Goal: Contribute content: Contribute content

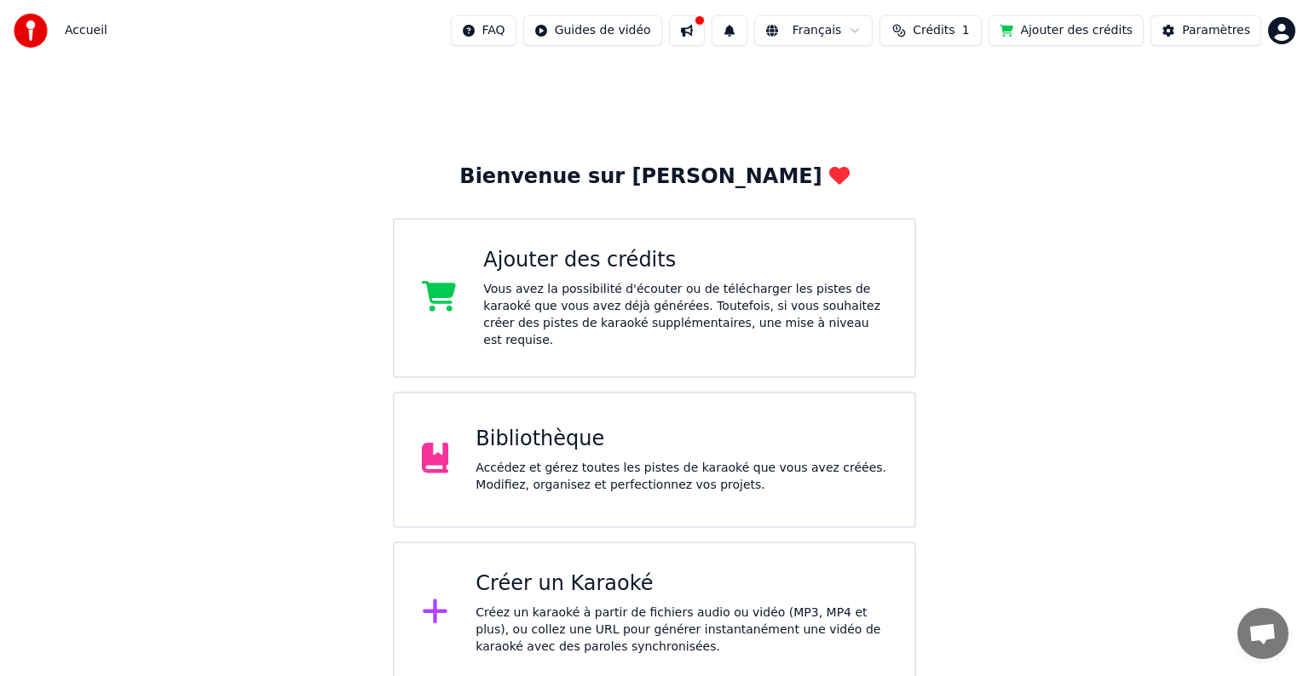
click at [563, 467] on div "Accédez et gérez toutes les pistes de karaoké que vous avez créées. Modifiez, o…" at bounding box center [681, 477] width 412 height 34
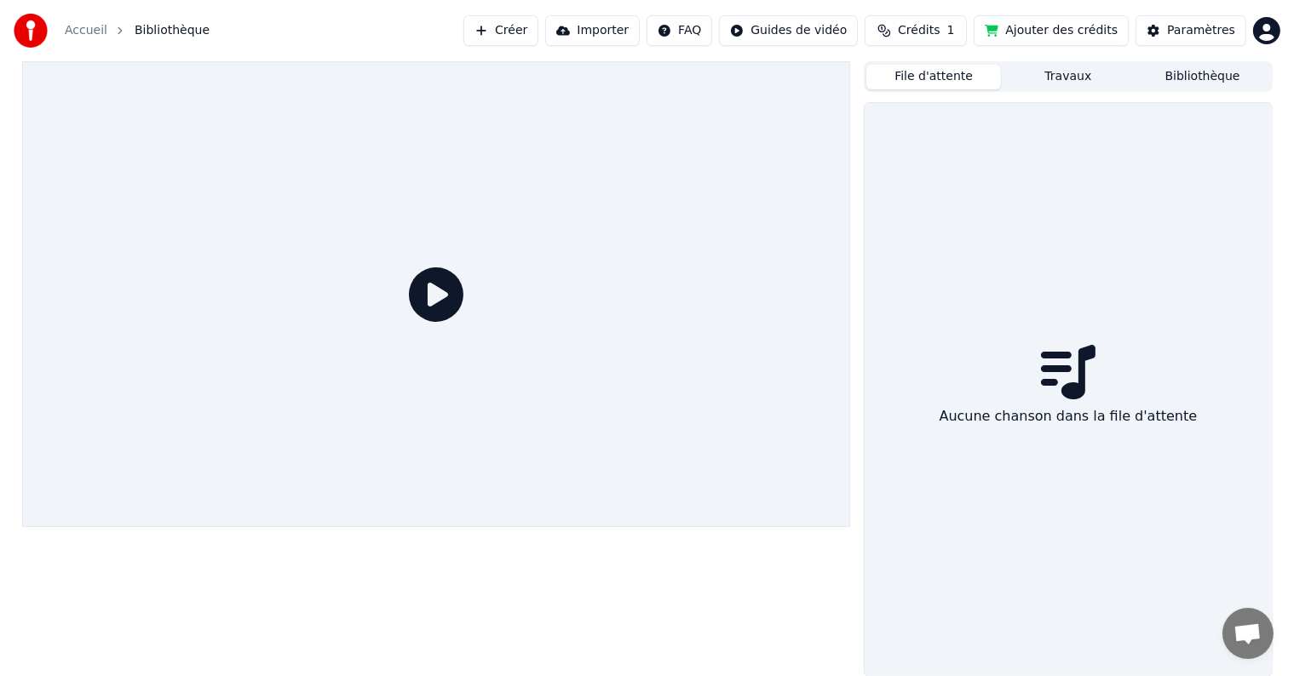
click at [948, 82] on button "File d'attente" at bounding box center [933, 77] width 135 height 25
click at [1053, 82] on button "Travaux" at bounding box center [1068, 77] width 135 height 25
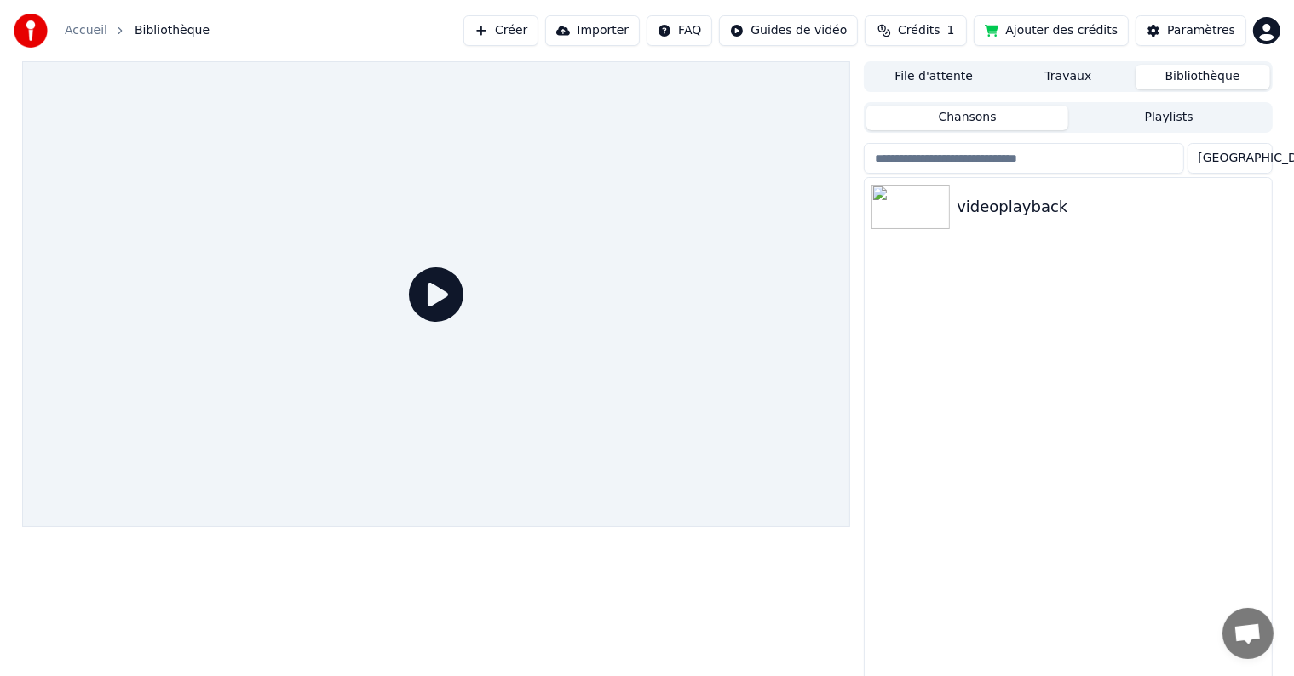
click at [1166, 80] on button "Bibliothèque" at bounding box center [1203, 77] width 135 height 25
click at [1078, 370] on div "videoplayback" at bounding box center [1068, 431] width 406 height 506
click at [627, 34] on button "Importer" at bounding box center [592, 30] width 95 height 31
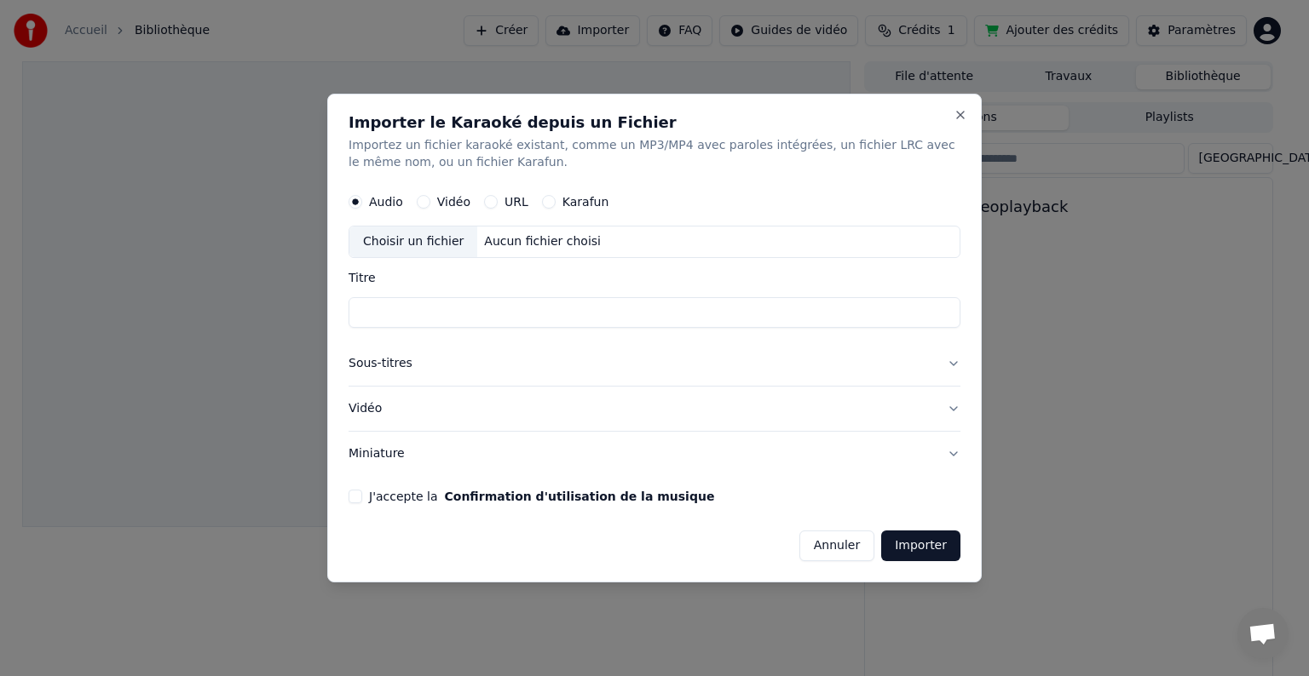
click at [407, 244] on div "Choisir un fichier" at bounding box center [413, 242] width 128 height 31
click at [426, 201] on button "Vidéo" at bounding box center [424, 202] width 14 height 14
click at [412, 239] on div "Choisir un fichier" at bounding box center [413, 242] width 128 height 31
type input "**********"
click at [354, 497] on button "J'accepte la Confirmation d'utilisation de la musique" at bounding box center [355, 497] width 14 height 14
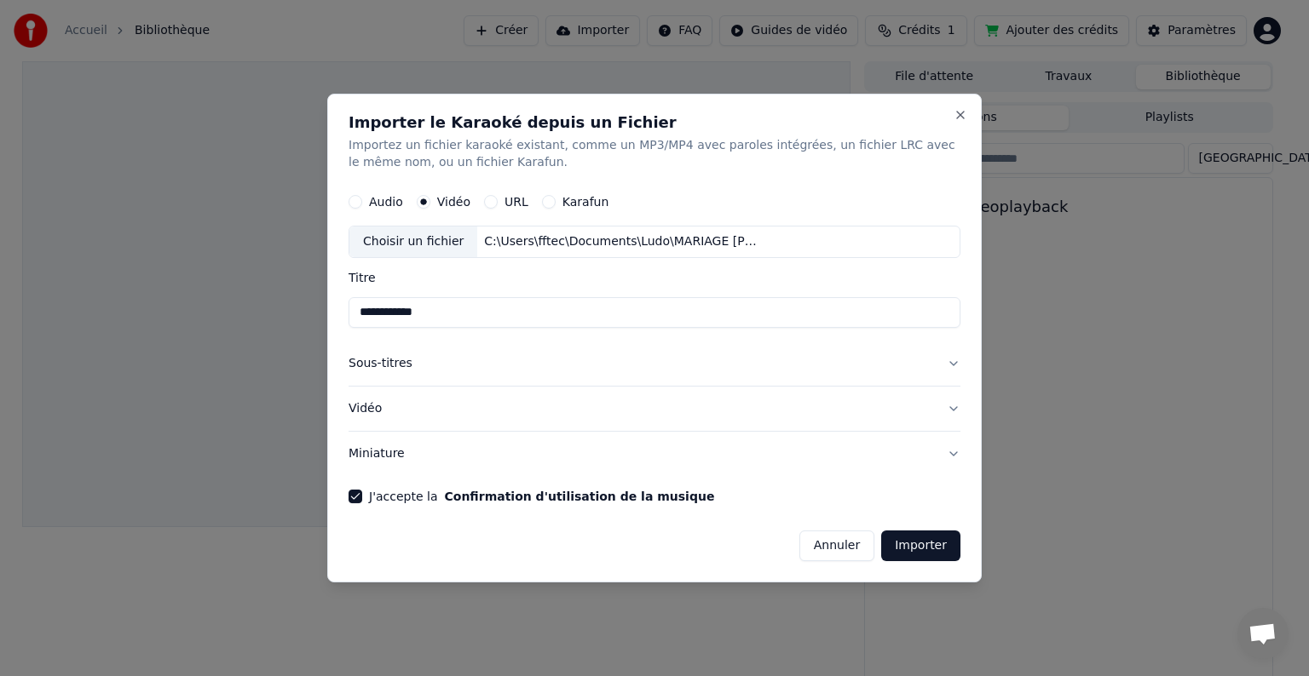
click at [935, 549] on button "Importer" at bounding box center [920, 546] width 79 height 31
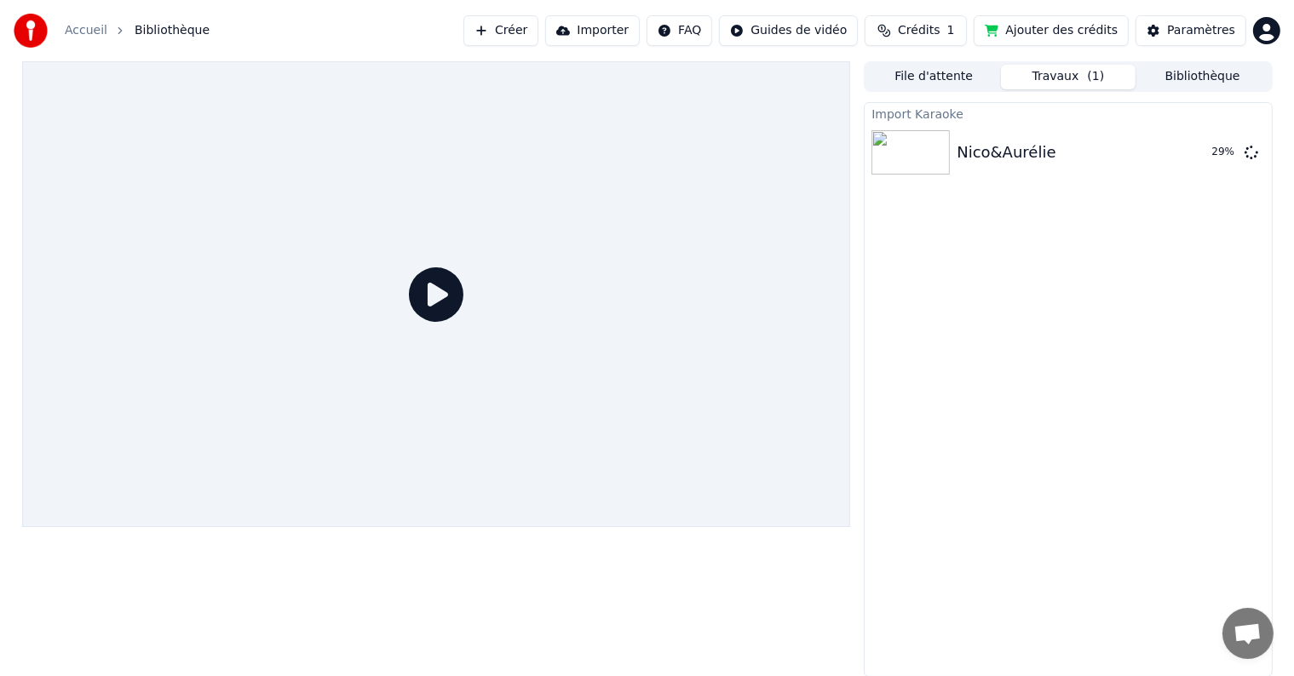
click at [1264, 33] on html "Accueil Bibliothèque Créer Importer FAQ Guides de vidéo Crédits 1 Ajouter des c…" at bounding box center [647, 338] width 1294 height 676
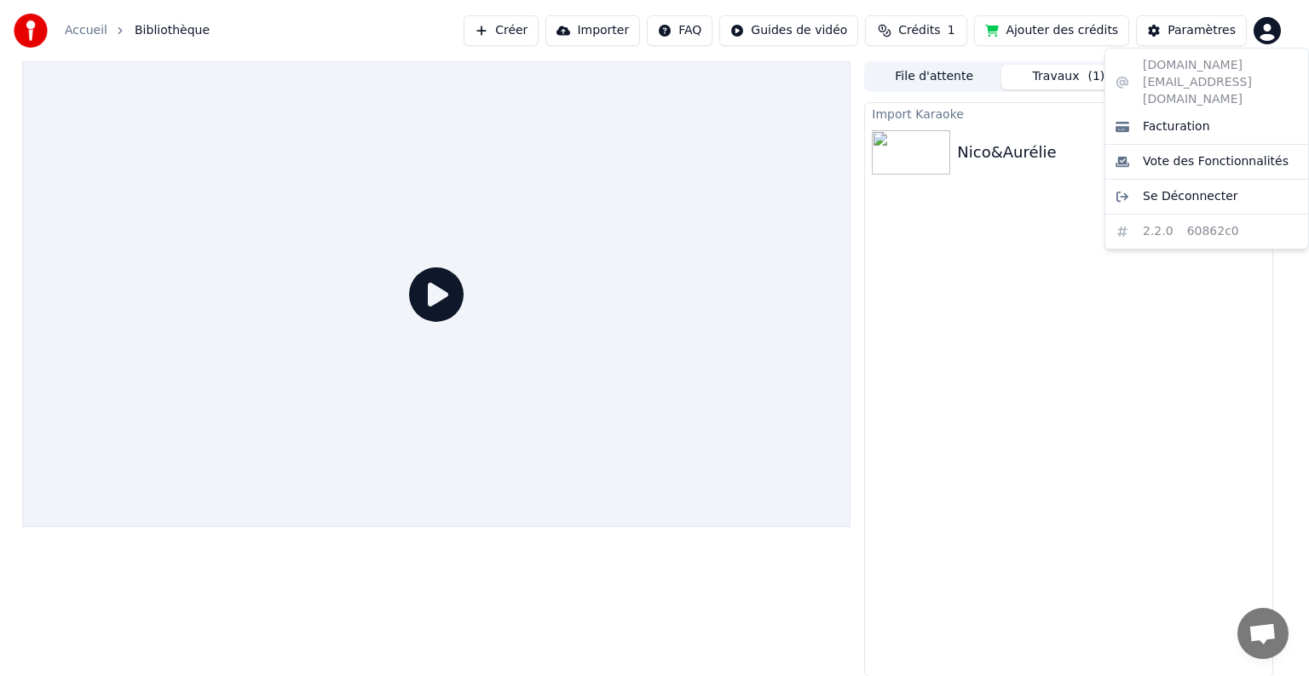
click at [1264, 34] on html "Accueil Bibliothèque Créer Importer FAQ Guides de vidéo Crédits 1 Ajouter des c…" at bounding box center [654, 338] width 1309 height 676
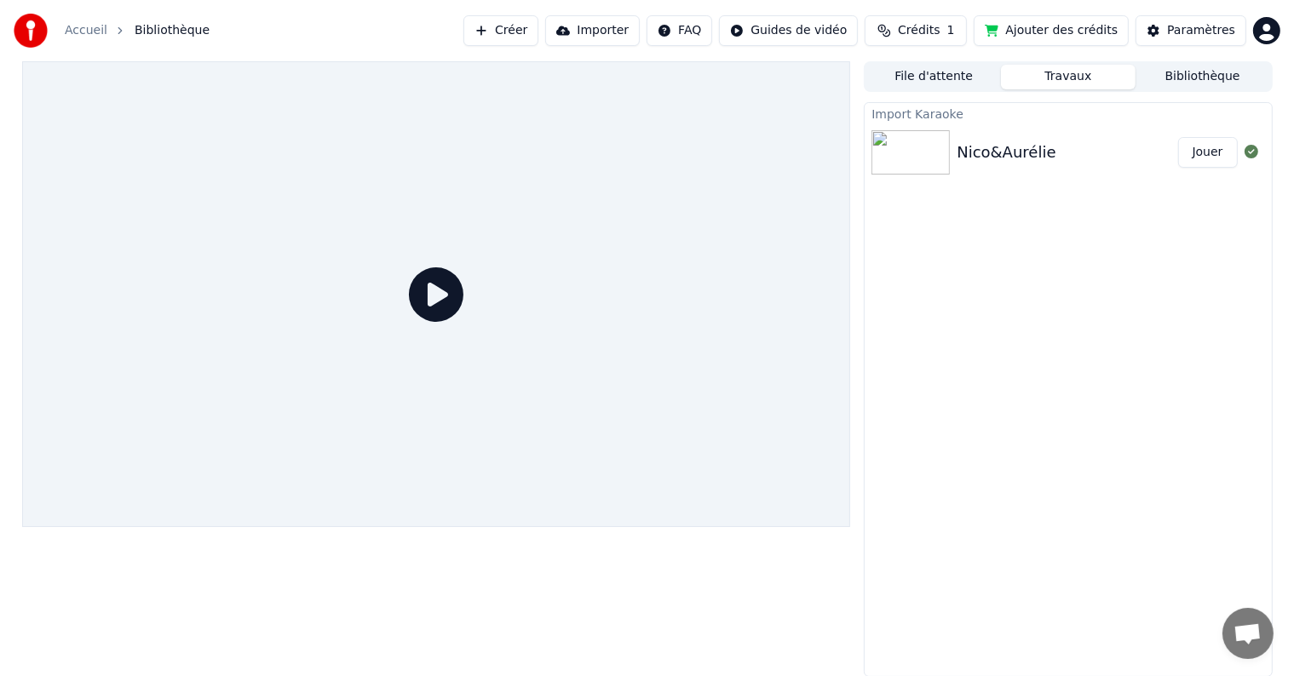
click at [1197, 151] on button "Jouer" at bounding box center [1208, 152] width 60 height 31
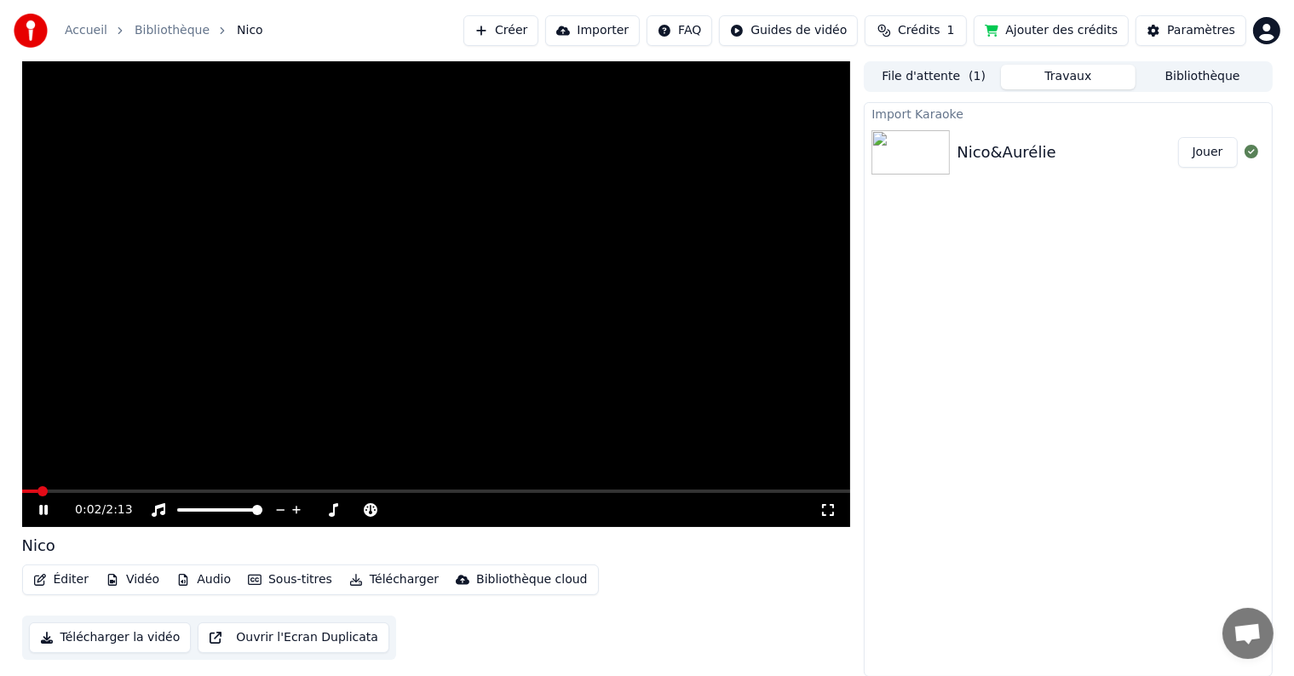
click at [136, 583] on button "Vidéo" at bounding box center [132, 580] width 67 height 24
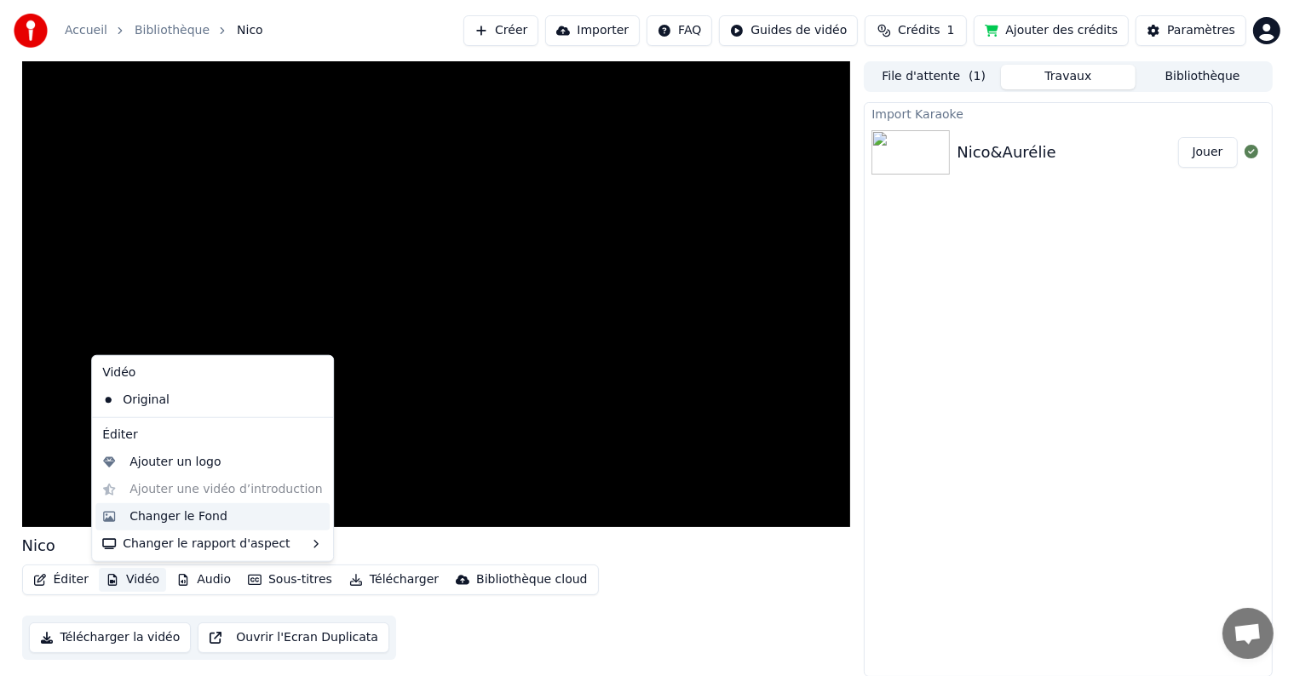
click at [164, 515] on div "Changer le Fond" at bounding box center [179, 517] width 98 height 17
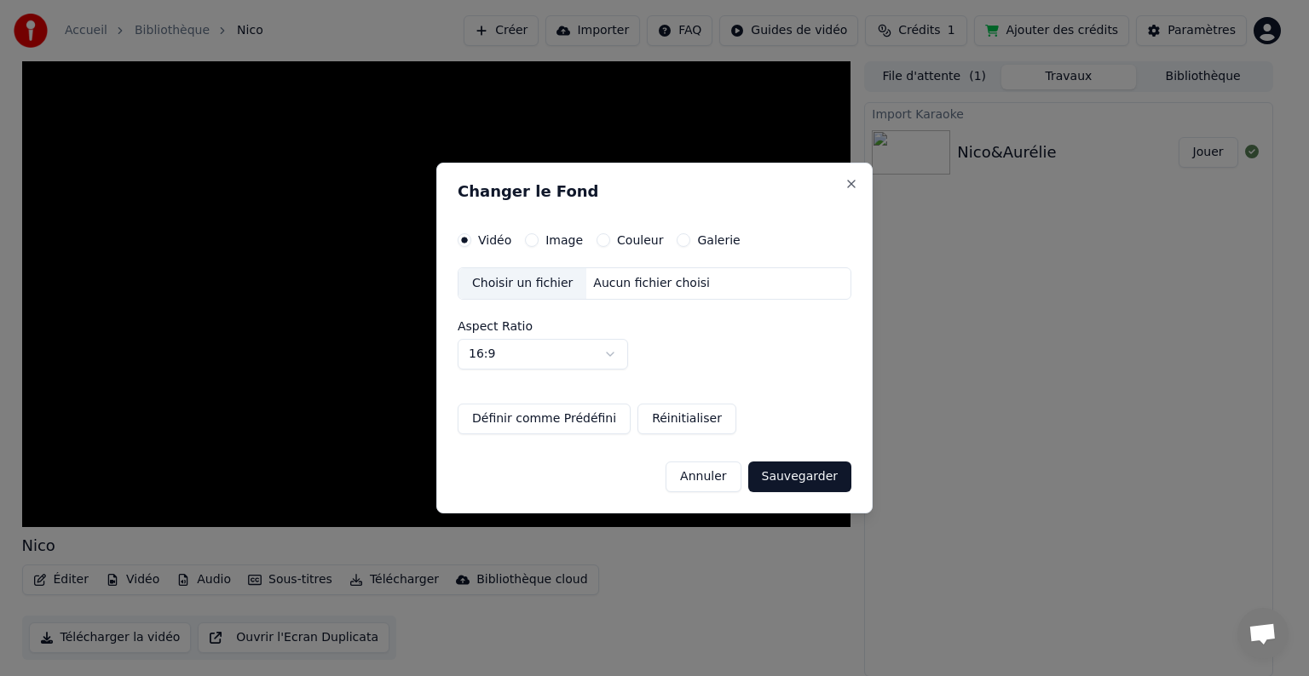
click at [527, 282] on div "Choisir un fichier" at bounding box center [522, 283] width 128 height 31
click at [707, 475] on button "Annuler" at bounding box center [702, 477] width 75 height 31
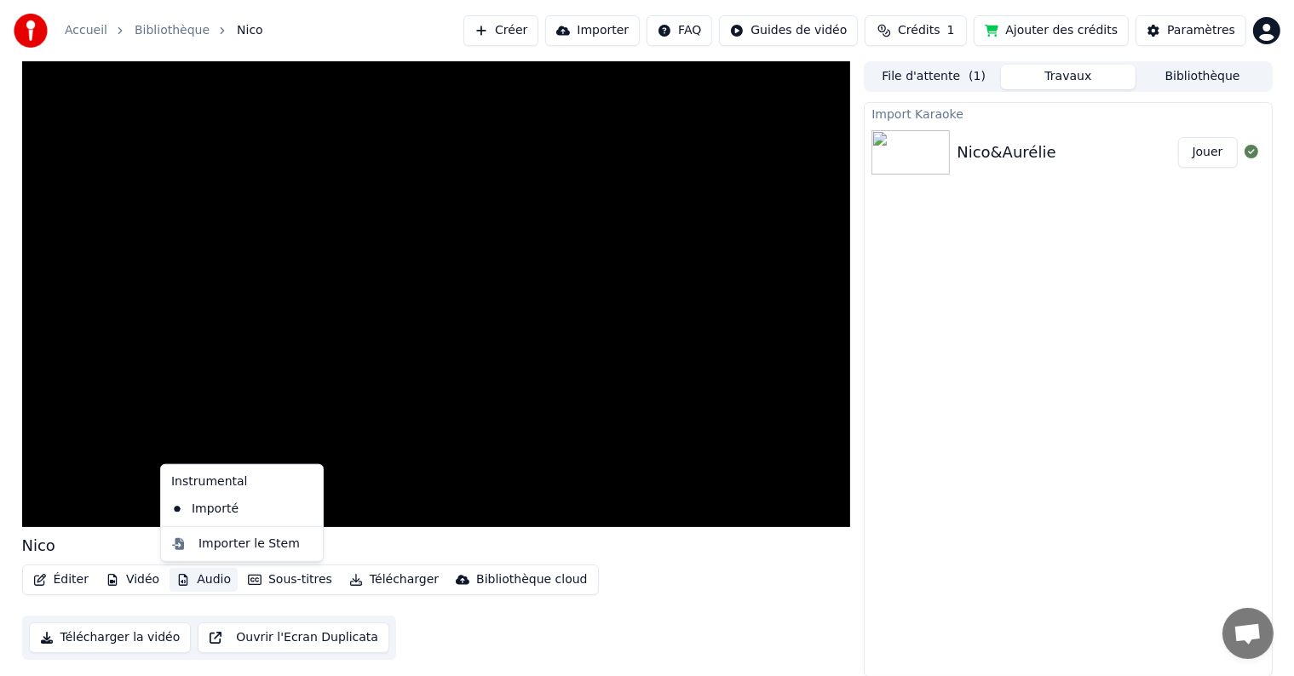
click at [213, 578] on button "Audio" at bounding box center [204, 580] width 68 height 24
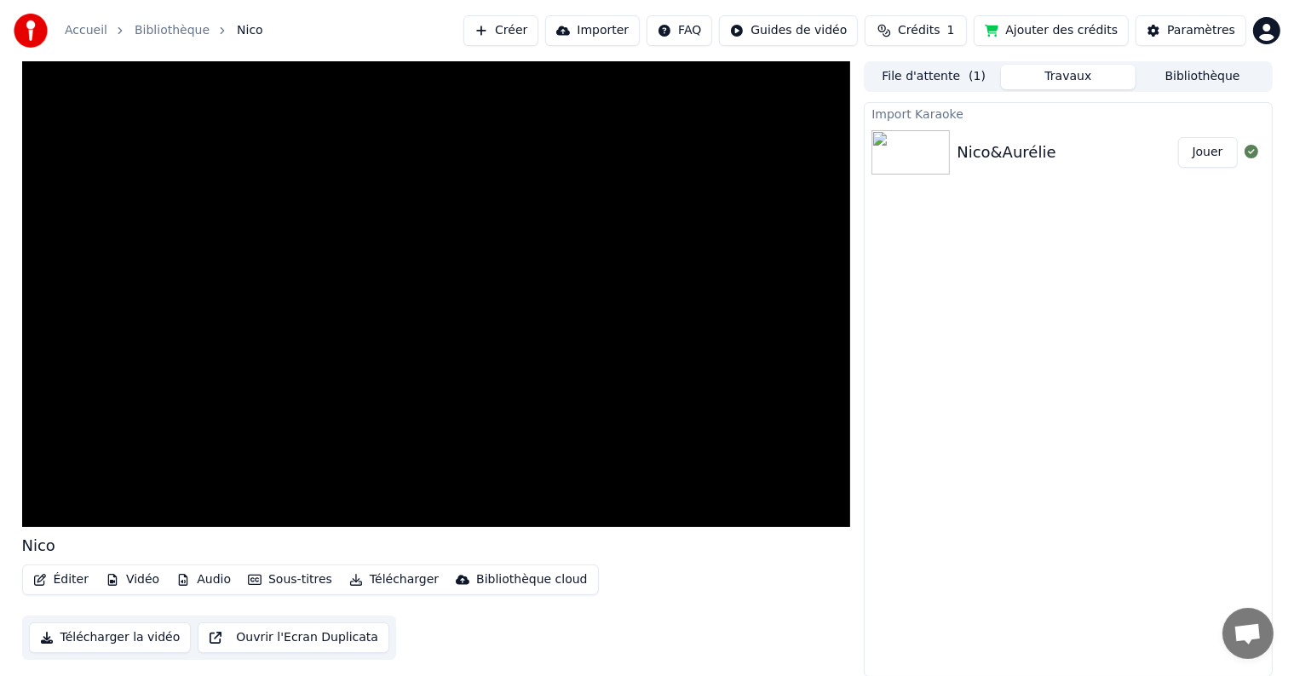
click at [433, 618] on div "Éditer Vidéo Audio Sous-titres Télécharger Bibliothèque cloud Télécharger la vi…" at bounding box center [436, 612] width 829 height 95
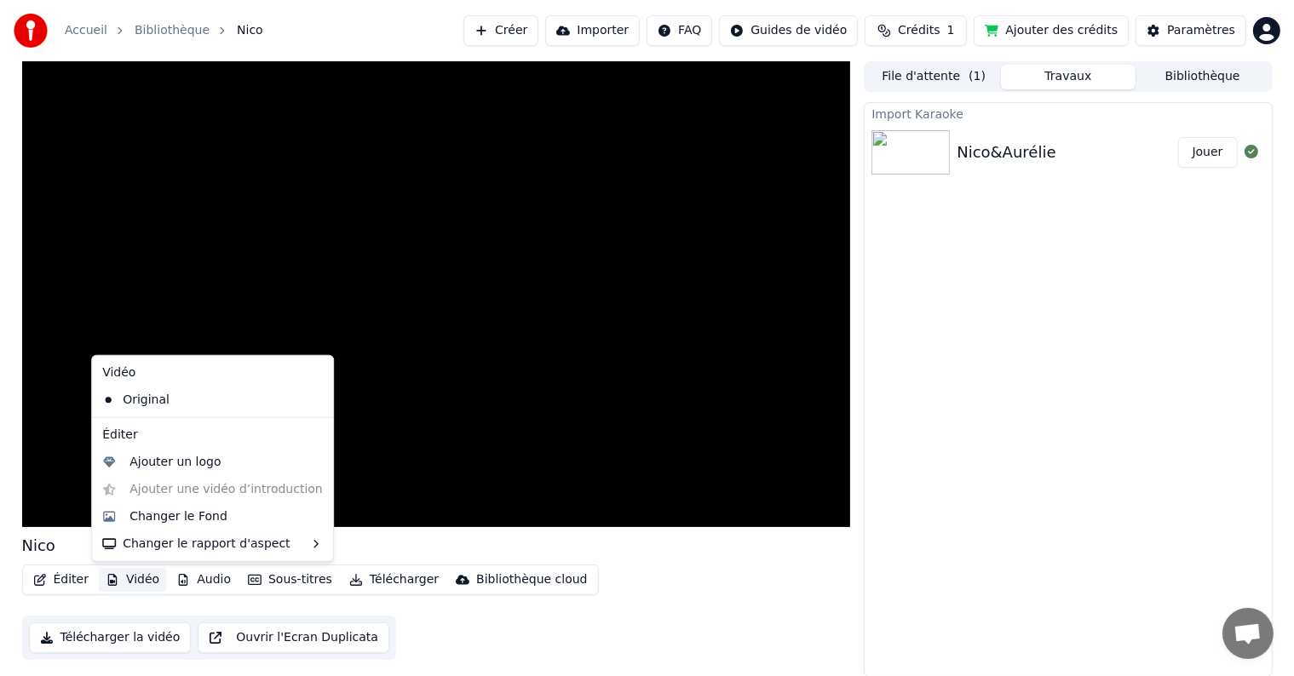
click at [137, 579] on button "Vidéo" at bounding box center [132, 580] width 67 height 24
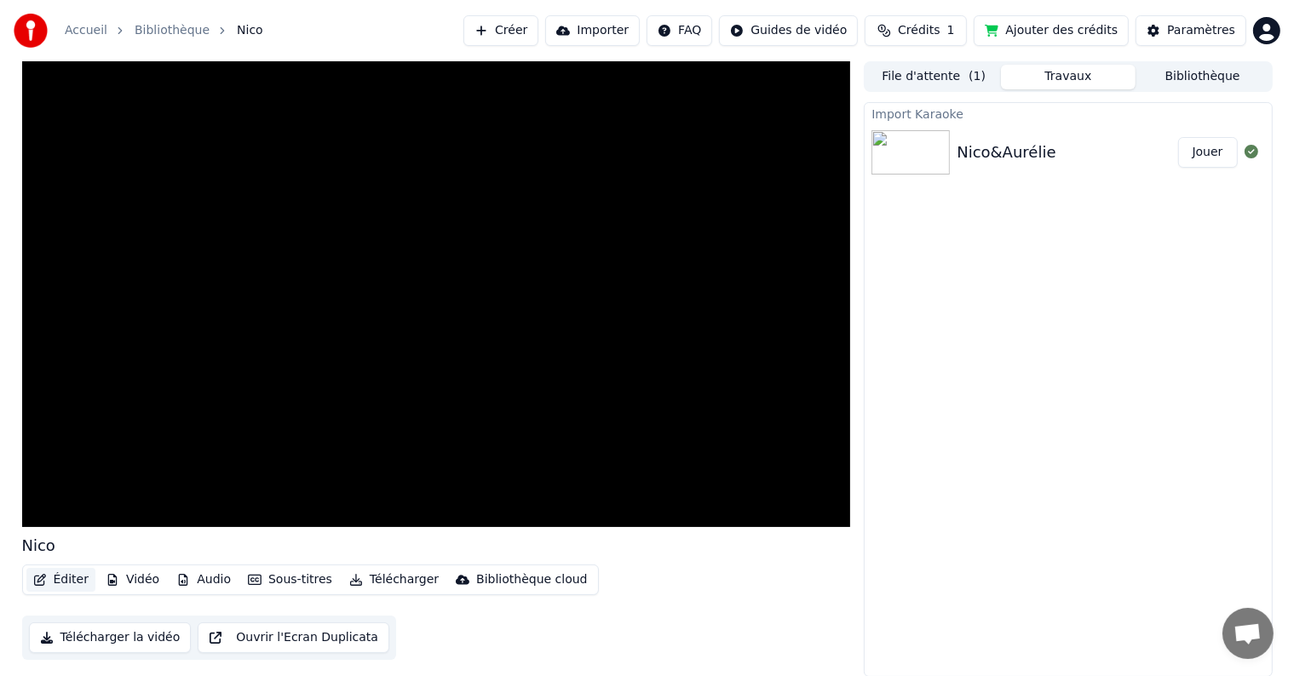
click at [77, 577] on button "Éditer" at bounding box center [60, 580] width 69 height 24
click at [65, 579] on button "Éditer" at bounding box center [60, 580] width 69 height 24
click at [63, 579] on button "Éditer" at bounding box center [60, 580] width 69 height 24
click at [120, 580] on button "Vidéo" at bounding box center [132, 580] width 67 height 24
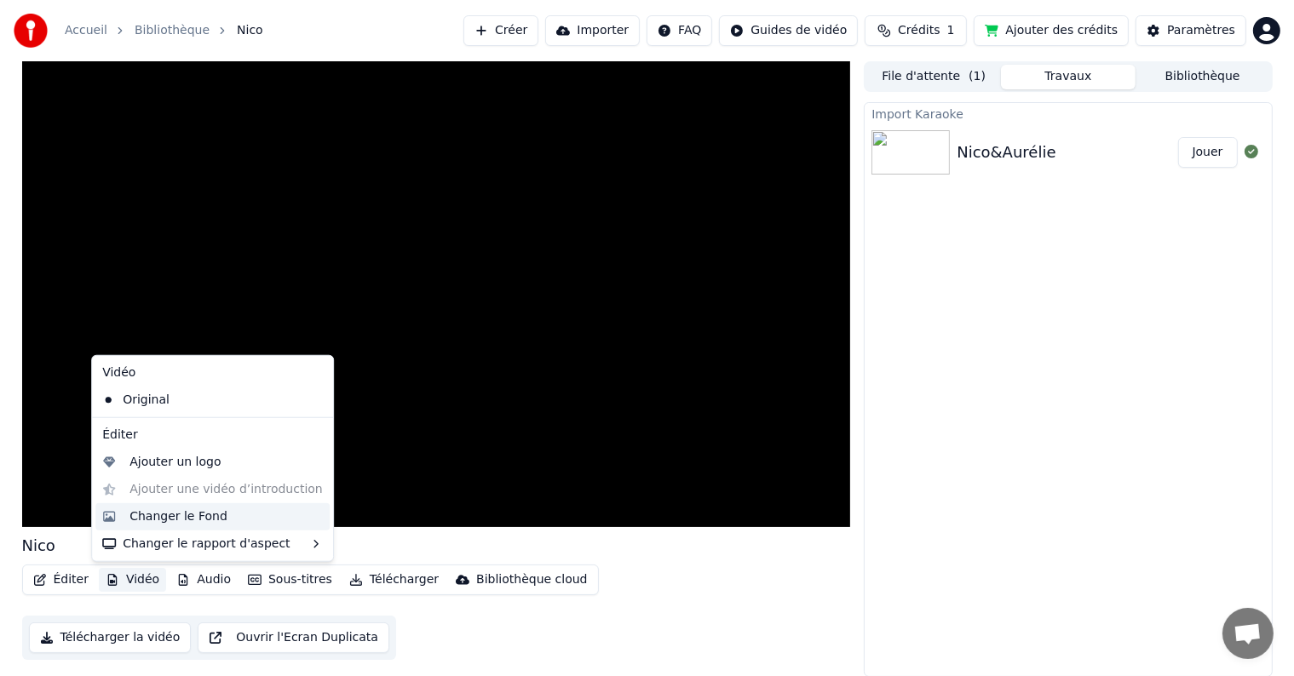
click at [196, 523] on div "Changer le Fond" at bounding box center [179, 517] width 98 height 17
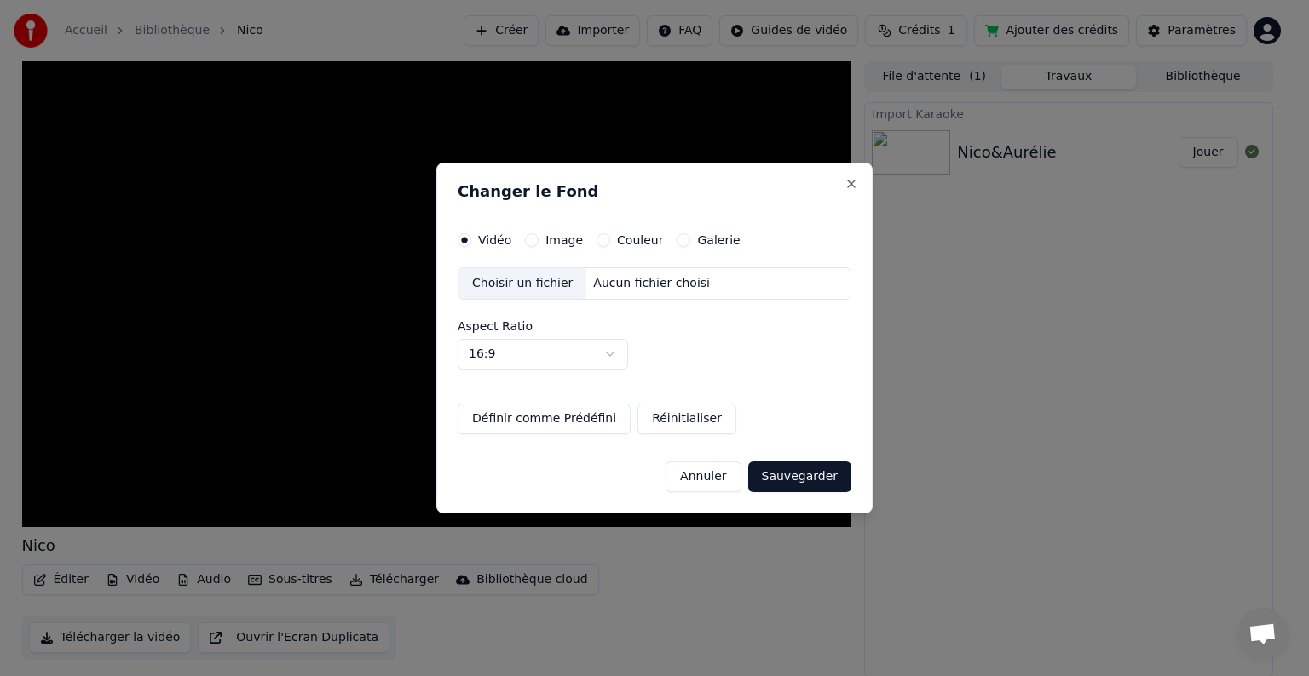
click at [528, 286] on div "Choisir un fichier" at bounding box center [522, 283] width 128 height 31
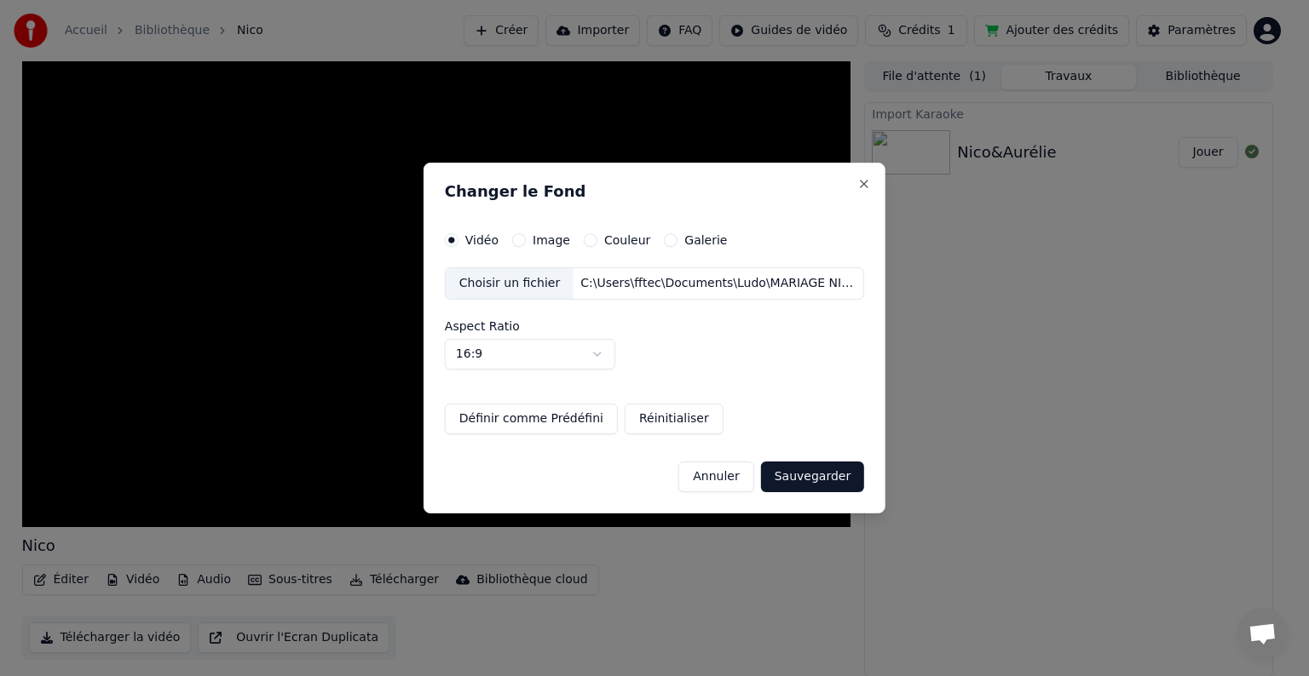
click at [710, 479] on button "Annuler" at bounding box center [715, 477] width 75 height 31
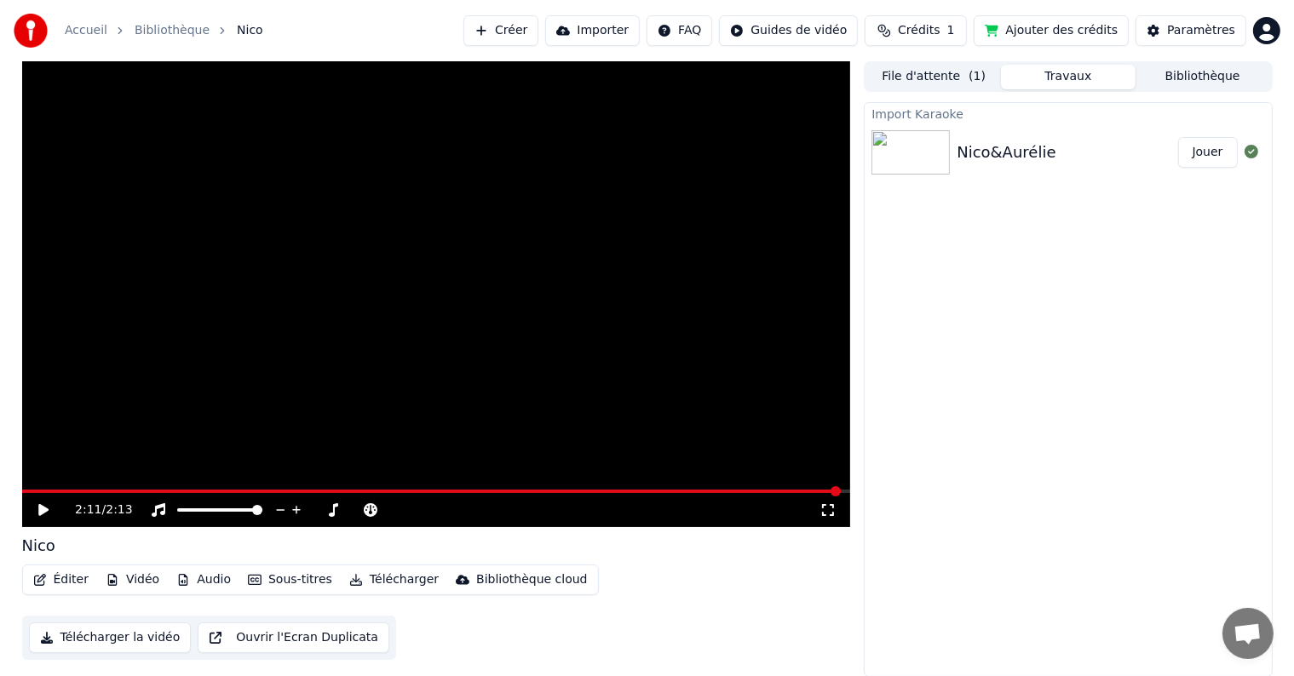
click at [141, 580] on button "Vidéo" at bounding box center [132, 580] width 67 height 24
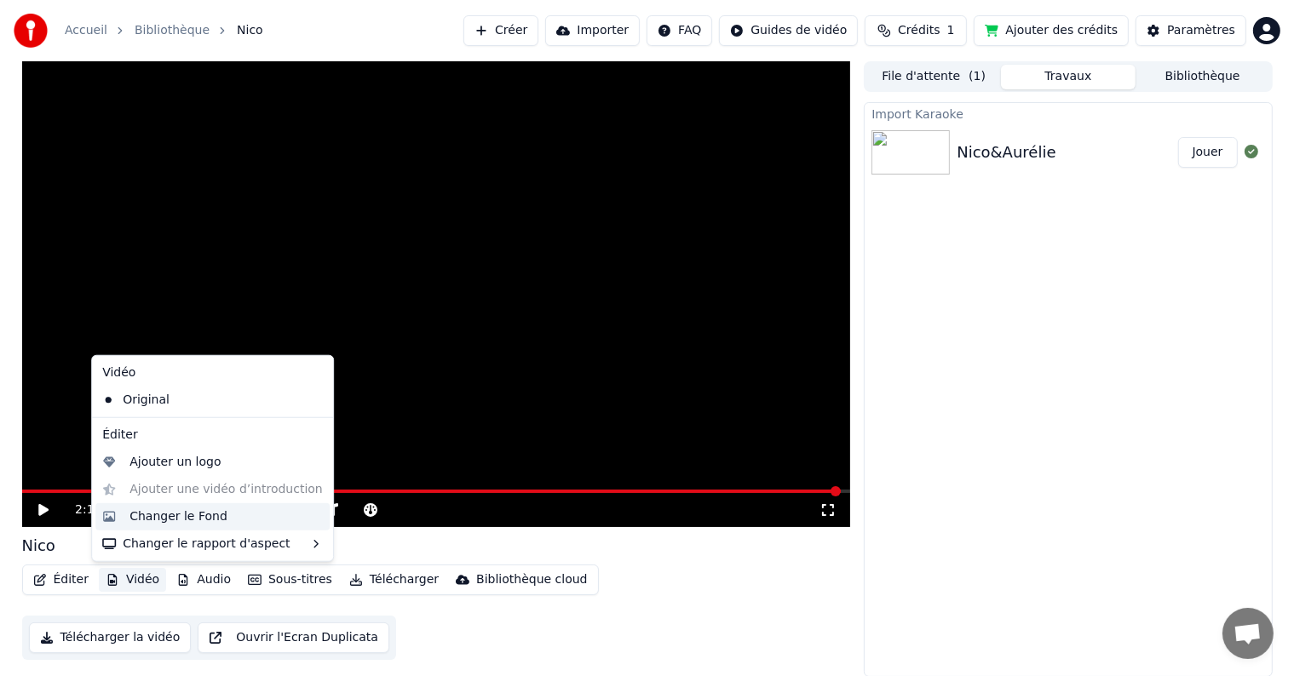
click at [162, 517] on div "Changer le Fond" at bounding box center [179, 517] width 98 height 17
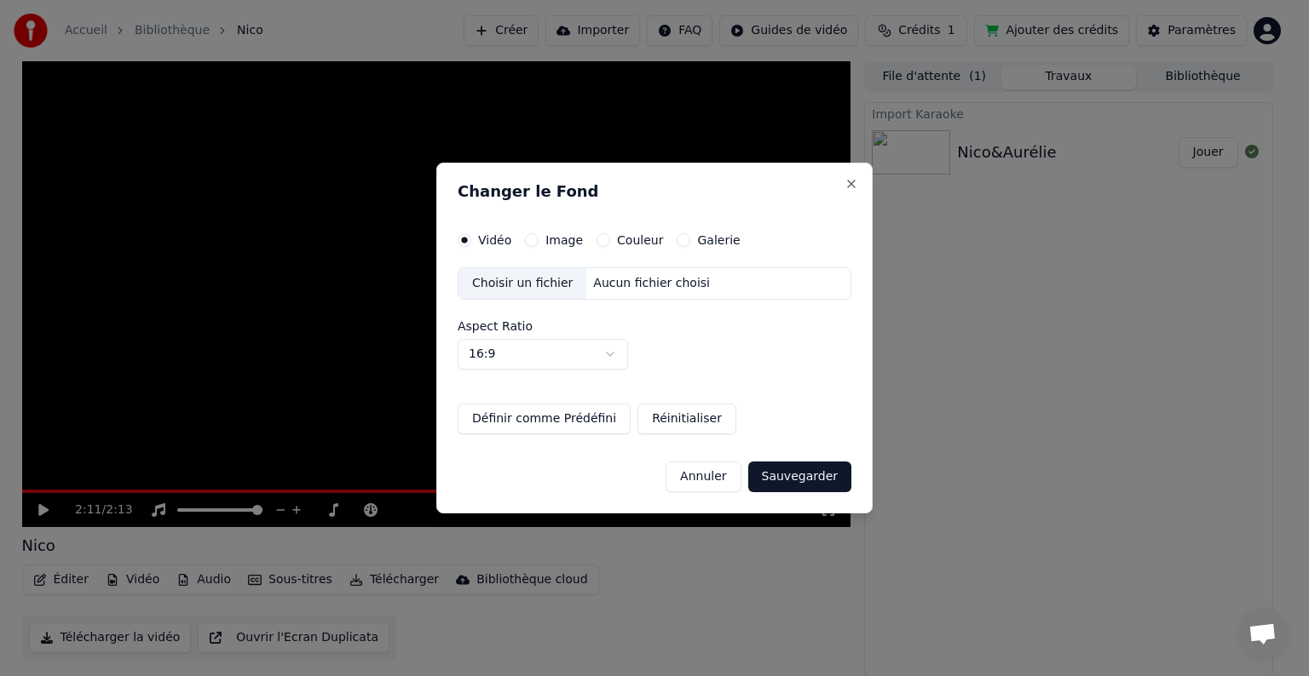
click at [527, 290] on div "Choisir un fichier" at bounding box center [522, 283] width 128 height 31
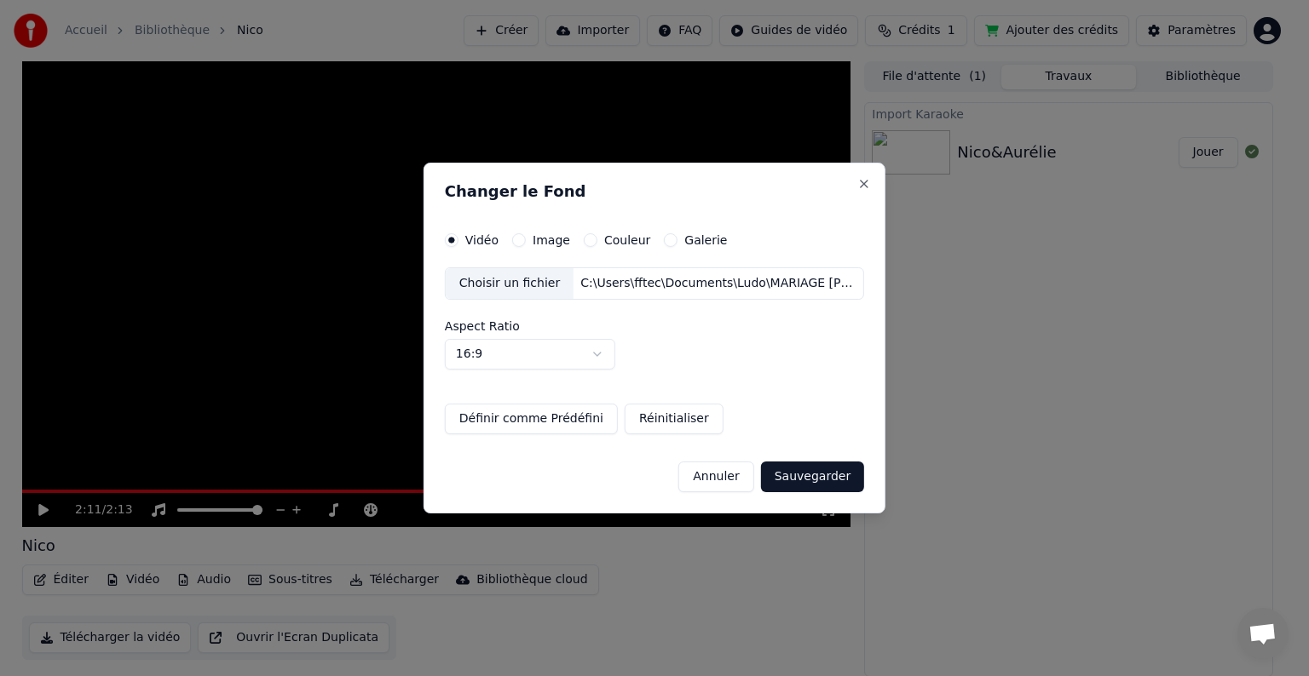
click at [783, 480] on button "Sauvegarder" at bounding box center [812, 477] width 103 height 31
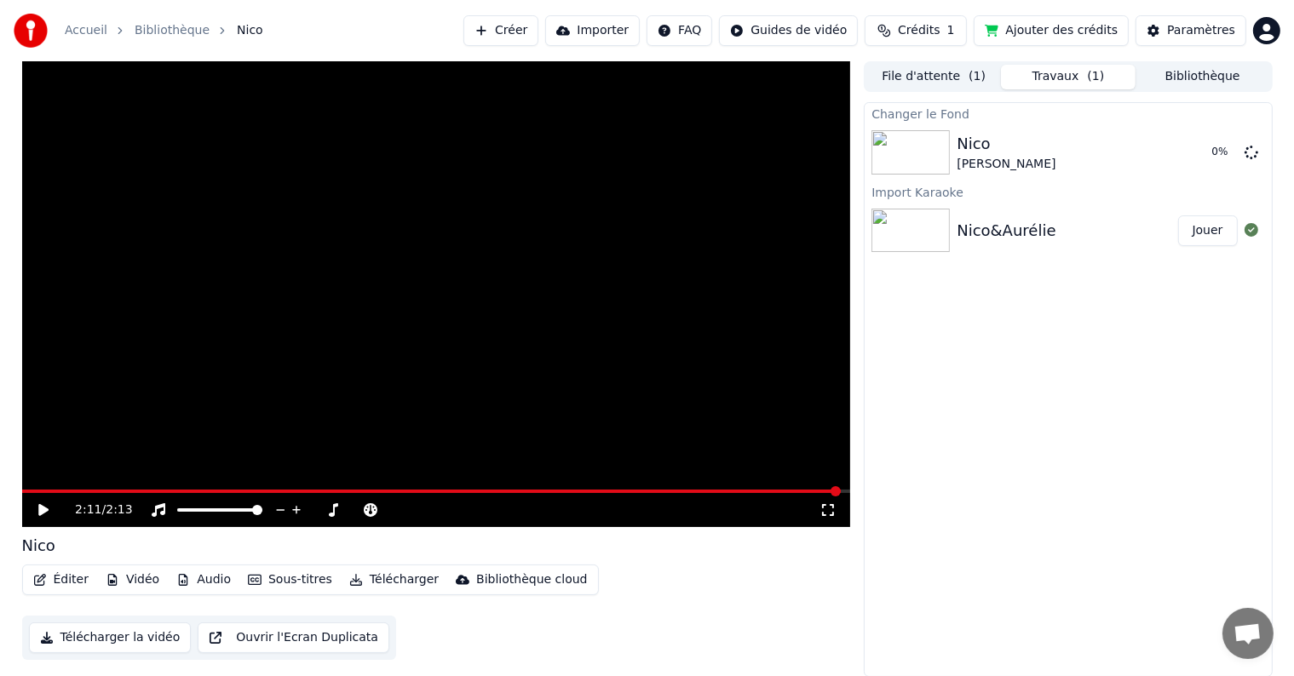
click at [38, 509] on icon at bounding box center [43, 510] width 10 height 12
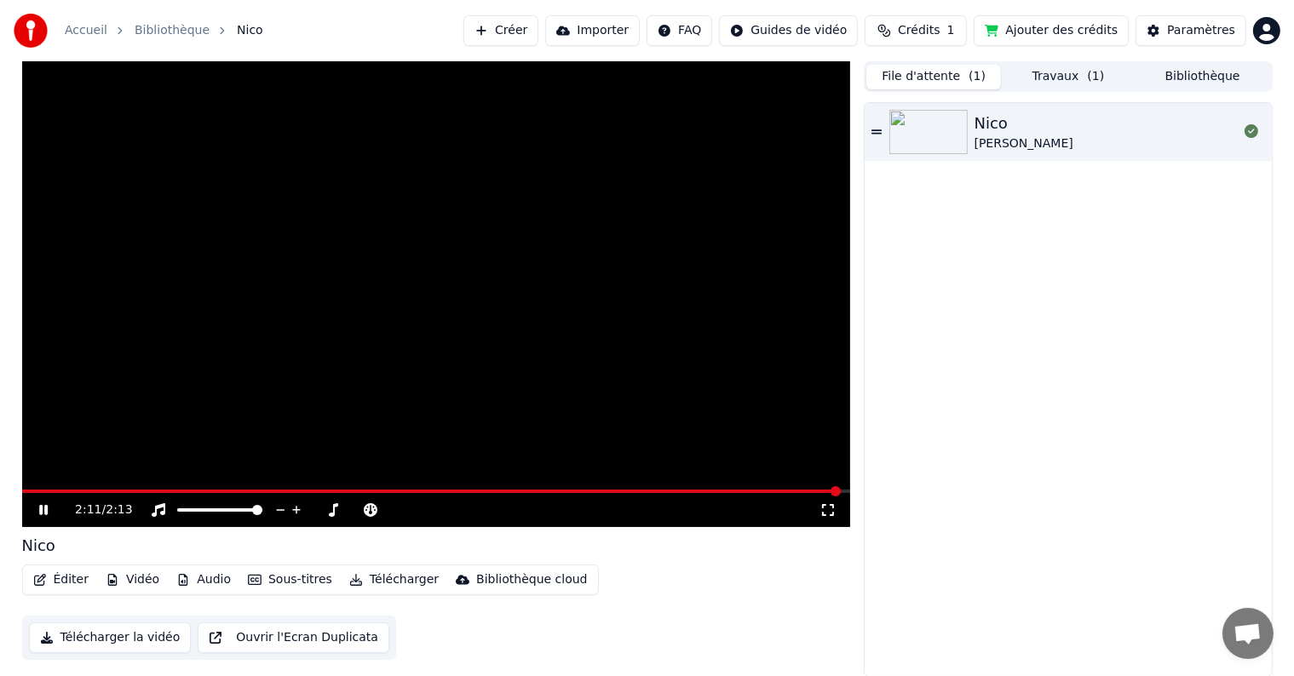
click at [934, 80] on button "File d'attente ( 1 )" at bounding box center [933, 77] width 135 height 25
click at [1046, 69] on button "Travaux ( 1 )" at bounding box center [1068, 77] width 135 height 25
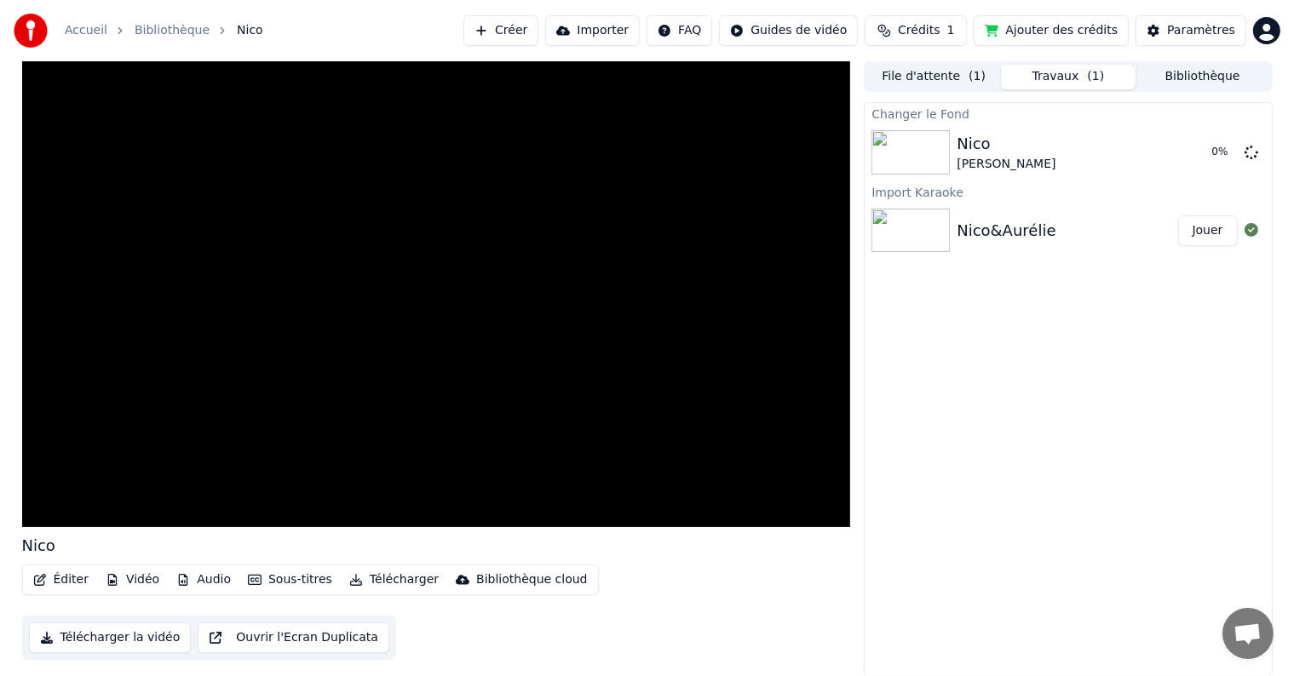
click at [1043, 72] on button "Travaux ( 1 )" at bounding box center [1068, 77] width 135 height 25
click at [954, 79] on button "File d'attente ( 1 )" at bounding box center [933, 77] width 135 height 25
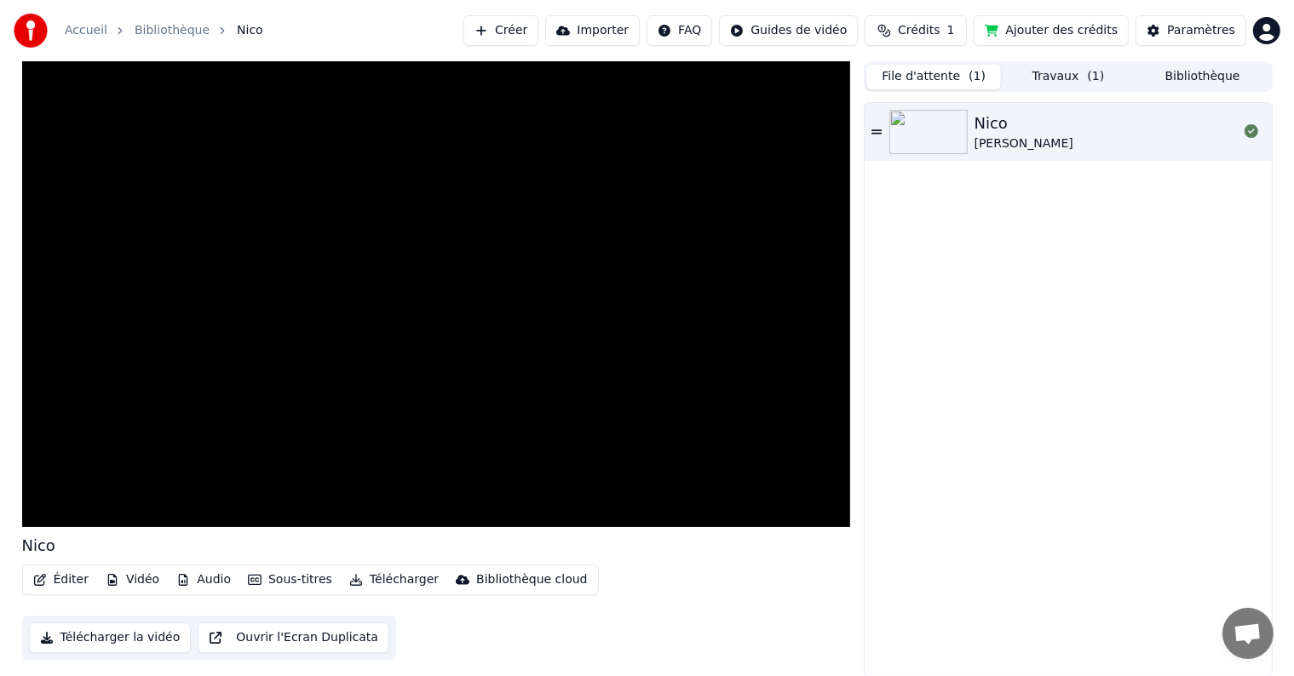
click at [1077, 71] on button "Travaux ( 1 )" at bounding box center [1068, 77] width 135 height 25
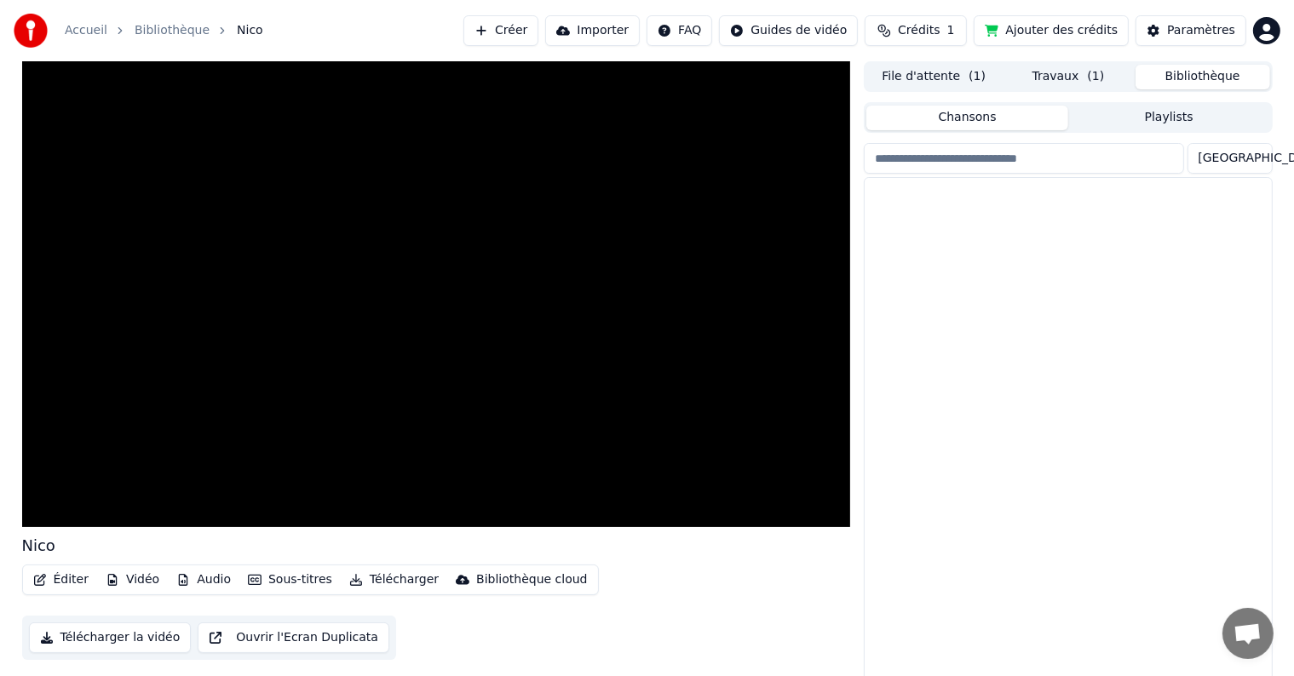
click at [1206, 75] on button "Bibliothèque" at bounding box center [1203, 77] width 135 height 25
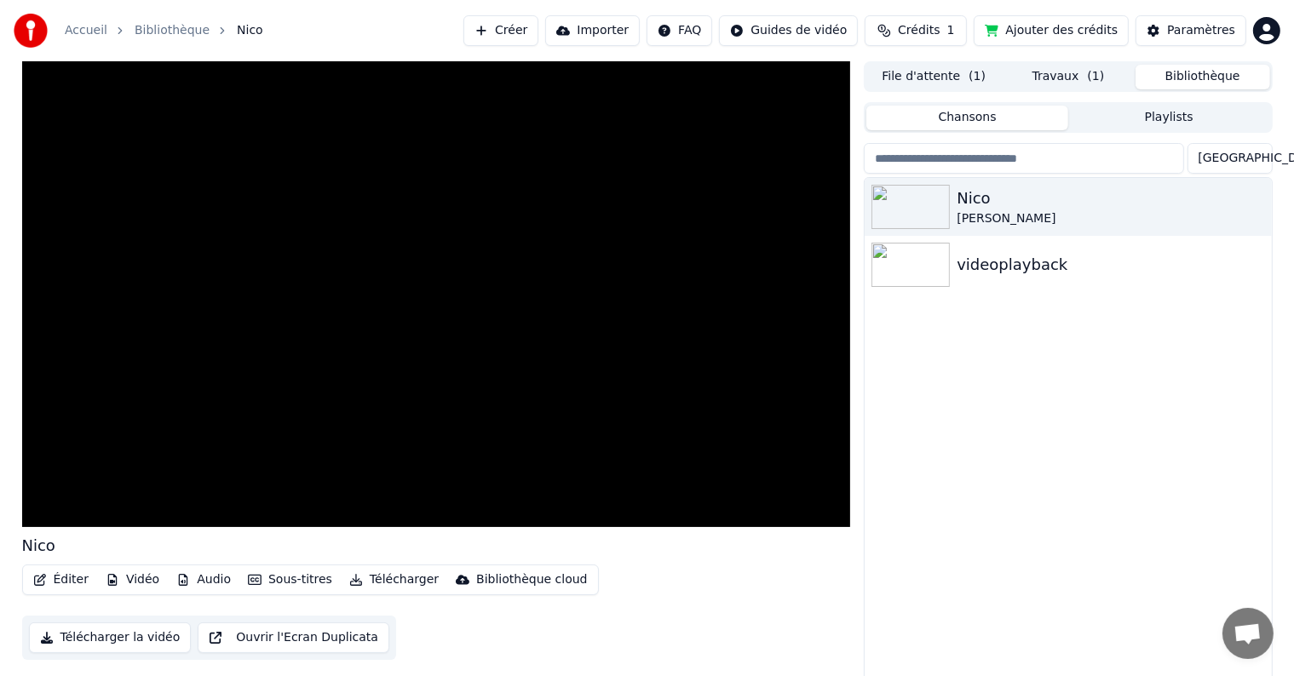
click at [1051, 76] on button "Travaux ( 1 )" at bounding box center [1068, 77] width 135 height 25
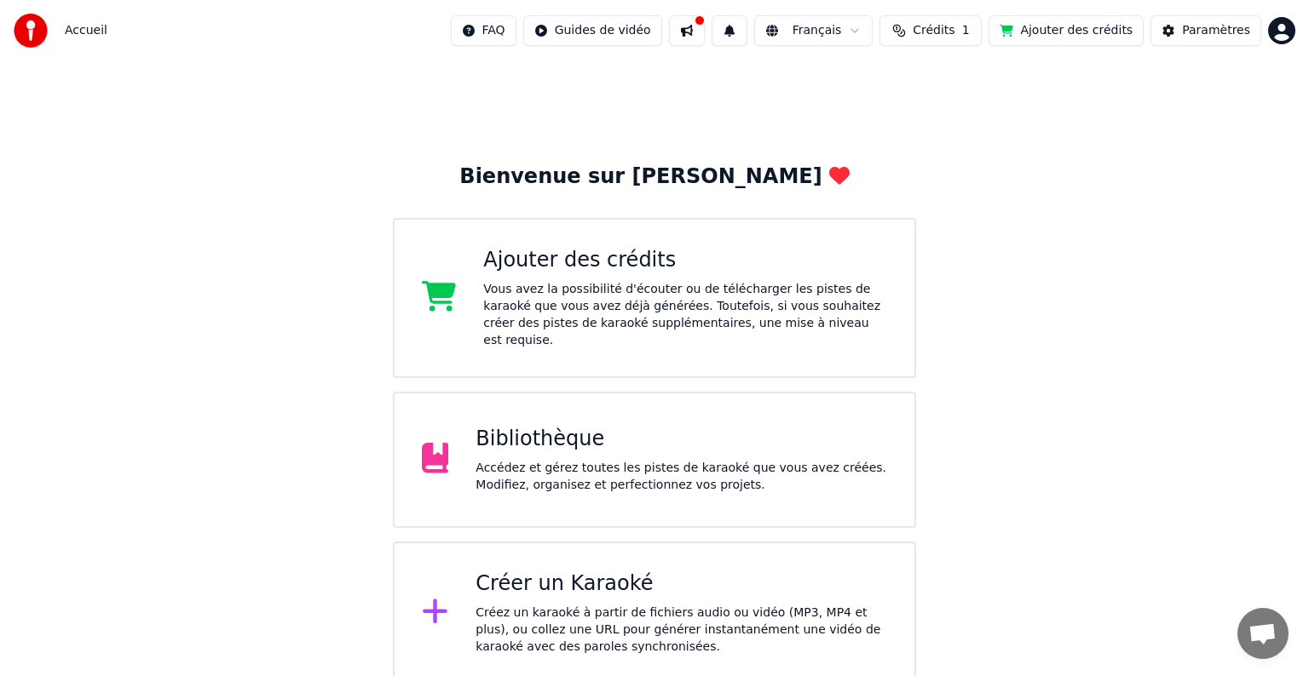
click at [1286, 32] on html "Accueil FAQ Guides de vidéo Français Crédits 1 Ajouter des crédits Paramètres B…" at bounding box center [654, 342] width 1309 height 685
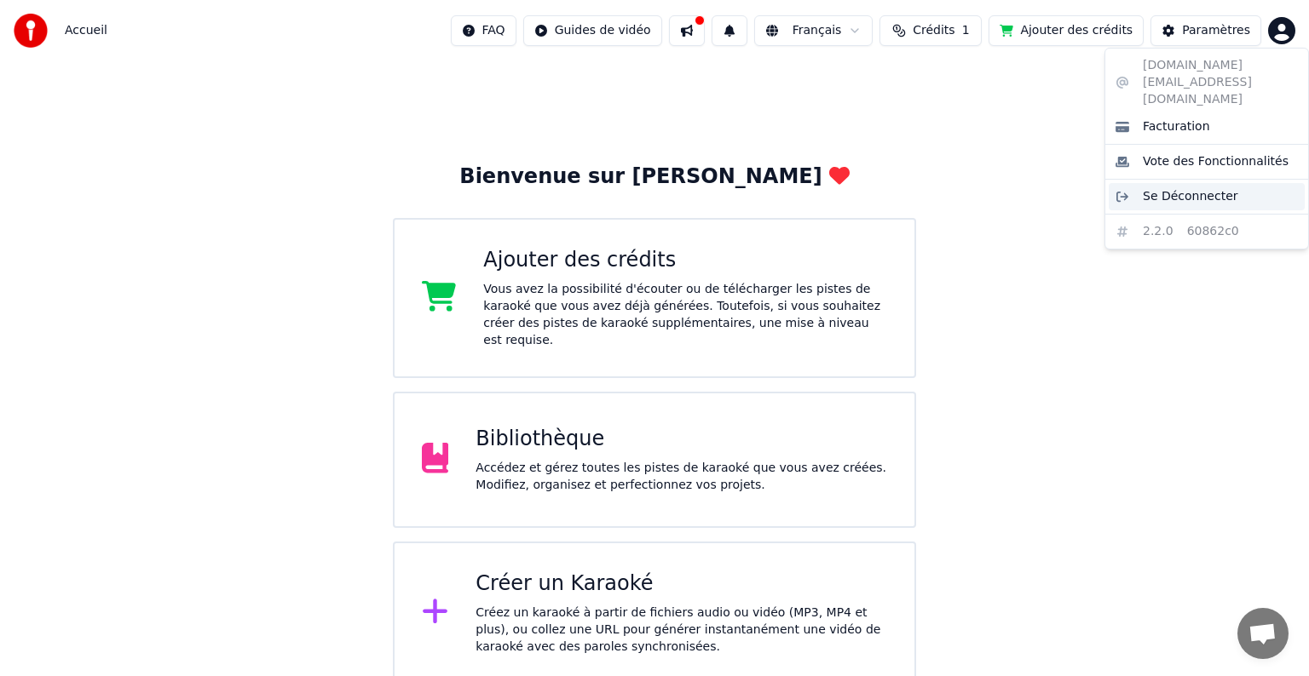
click at [1169, 188] on span "Se Déconnecter" at bounding box center [1190, 196] width 95 height 17
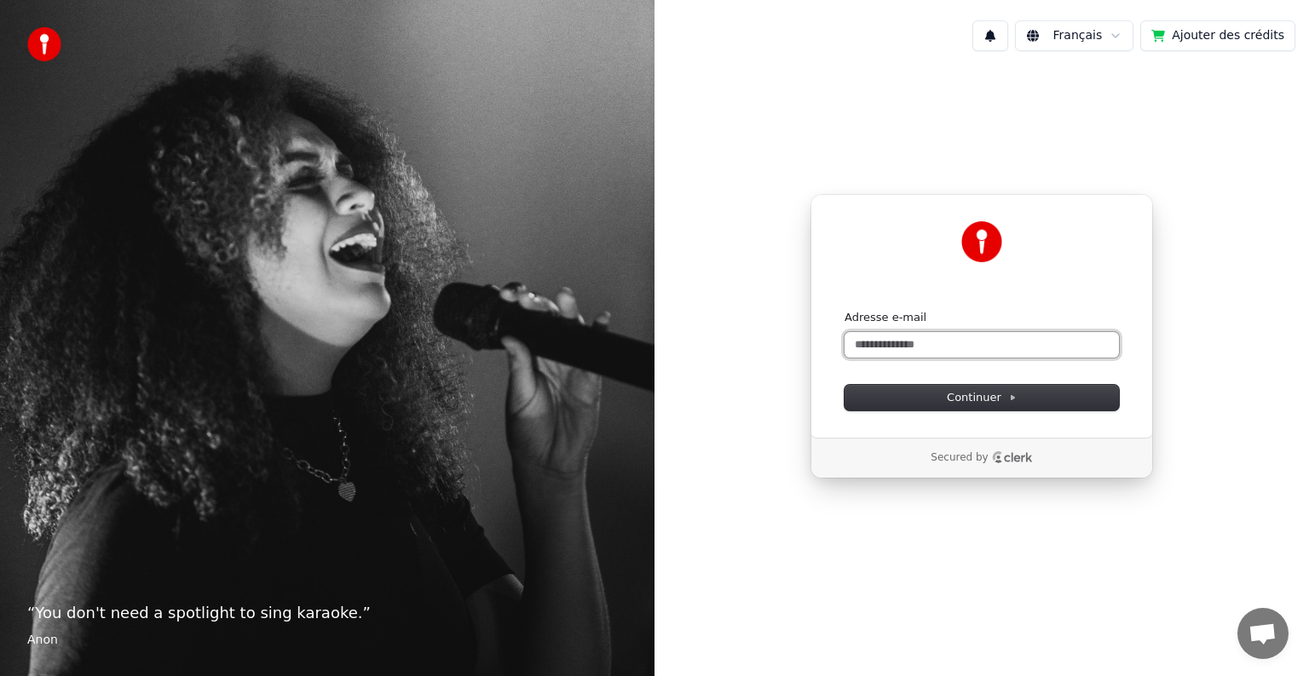
click at [889, 344] on input "Adresse e-mail" at bounding box center [981, 345] width 274 height 26
click at [893, 343] on input "Adresse e-mail" at bounding box center [981, 345] width 274 height 26
click at [920, 394] on button "Continuer" at bounding box center [981, 398] width 274 height 26
type input "**********"
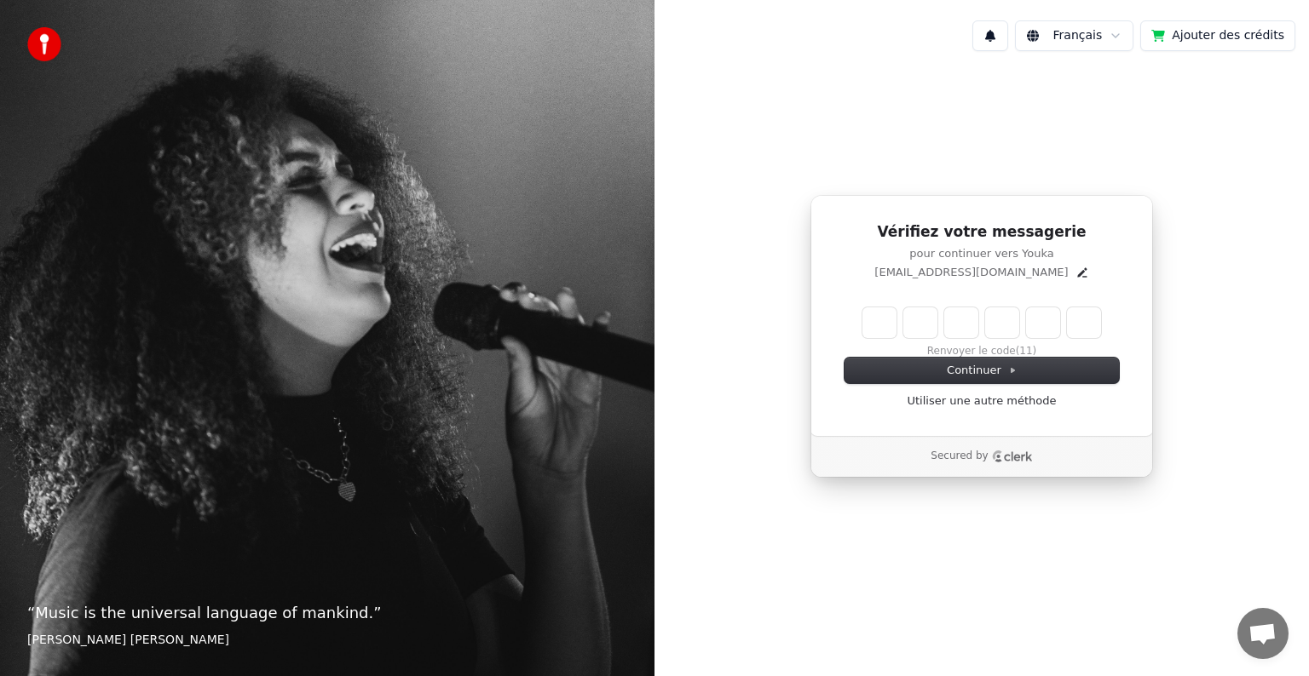
click at [1232, 331] on div "Vérifiez votre messagerie pour continuer vers Youka [EMAIL_ADDRESS][DOMAIN_NAME…" at bounding box center [981, 337] width 654 height 544
click at [879, 323] on input "Enter verification code" at bounding box center [981, 323] width 239 height 31
type input "******"
